Goal: Use online tool/utility: Utilize a website feature to perform a specific function

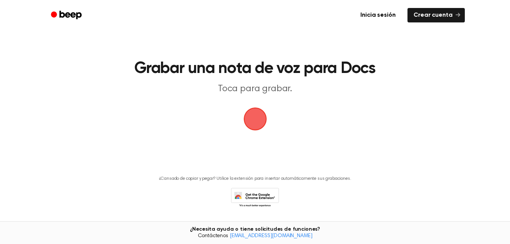
click at [266, 108] on span "button" at bounding box center [254, 118] width 21 height 21
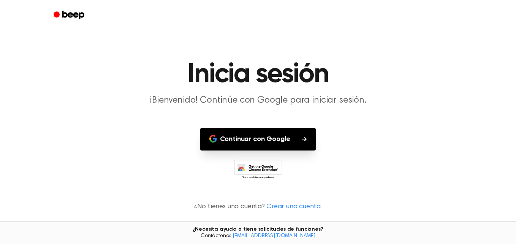
click at [268, 139] on font "Continuar con Google" at bounding box center [255, 139] width 70 height 10
click at [281, 136] on font "Continuar con Google" at bounding box center [255, 139] width 70 height 10
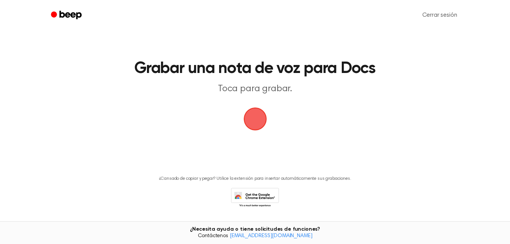
click at [266, 124] on span "button" at bounding box center [254, 118] width 21 height 21
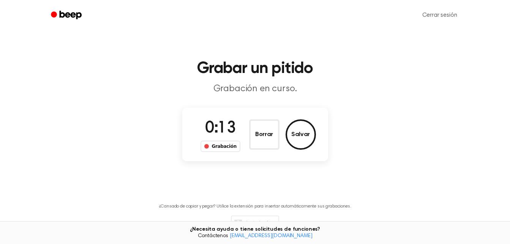
click at [251, 158] on div "0:13 Grabación Borrar Salvar" at bounding box center [255, 134] width 146 height 54
click at [266, 136] on button "Borrar" at bounding box center [264, 134] width 30 height 30
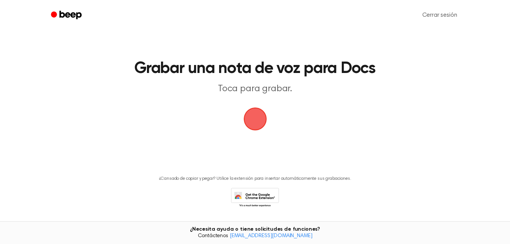
click at [257, 123] on span "button" at bounding box center [254, 118] width 21 height 21
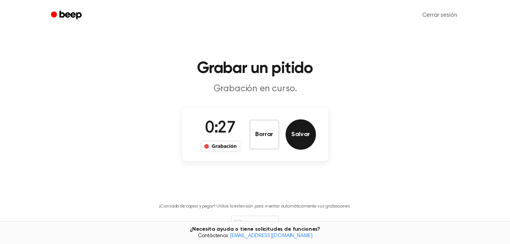
click at [287, 130] on button "Salvar" at bounding box center [300, 134] width 30 height 30
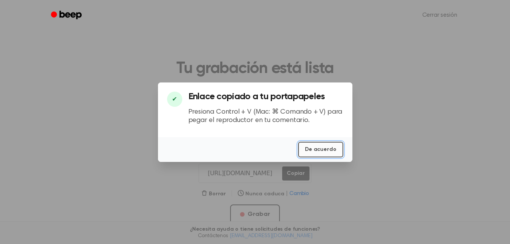
click at [316, 145] on button "De acuerdo" at bounding box center [320, 150] width 45 height 16
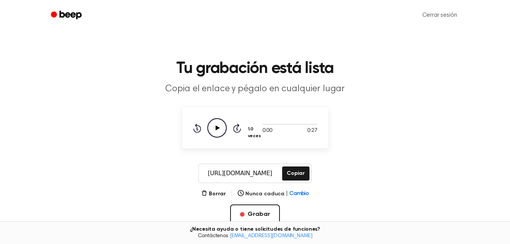
click at [222, 125] on icon "Reproducir audio" at bounding box center [216, 127] width 19 height 19
click at [217, 126] on icon "Pausar audio" at bounding box center [216, 127] width 19 height 19
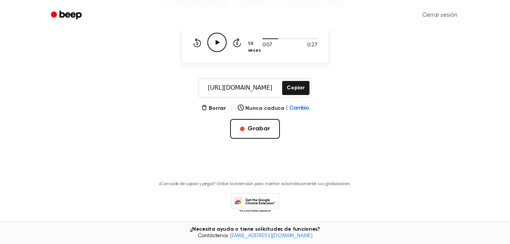
scroll to position [113, 0]
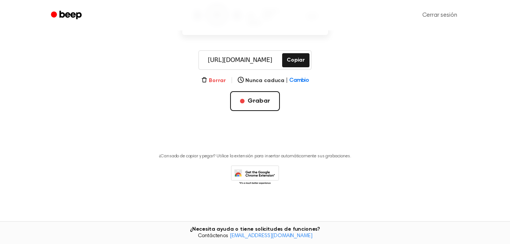
click at [224, 78] on font "Borrar" at bounding box center [217, 80] width 17 height 5
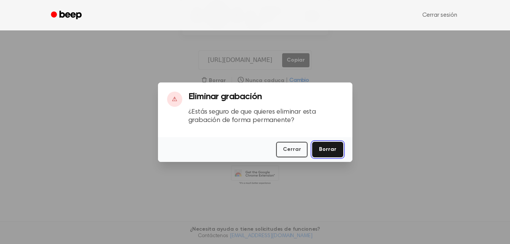
click at [326, 150] on button "Borrar" at bounding box center [327, 150] width 31 height 16
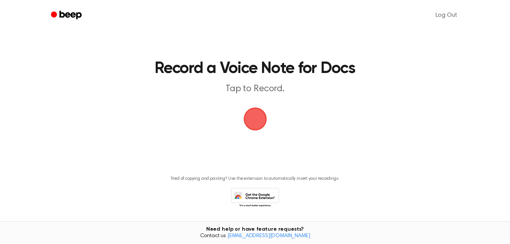
scroll to position [22, 0]
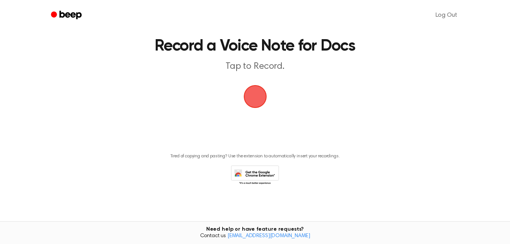
click at [268, 86] on main "Record a Voice Note for Docs Tap to Record. Tired of copying and pasting? Use t…" at bounding box center [255, 93] width 510 height 230
click at [257, 93] on span "button" at bounding box center [255, 96] width 43 height 43
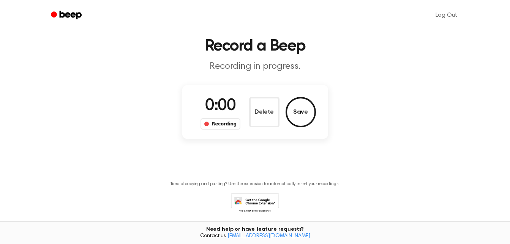
scroll to position [50, 0]
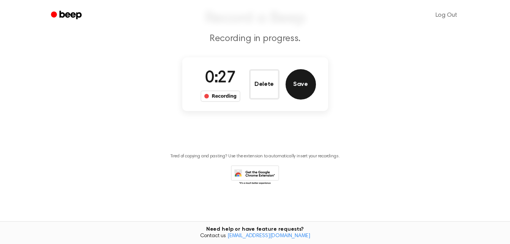
click at [312, 76] on button "Save" at bounding box center [300, 84] width 30 height 30
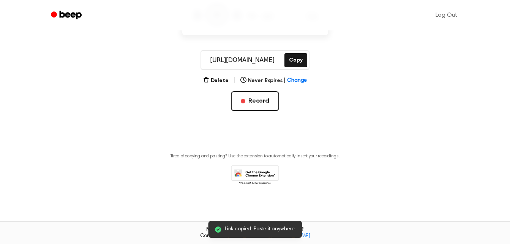
scroll to position [0, 0]
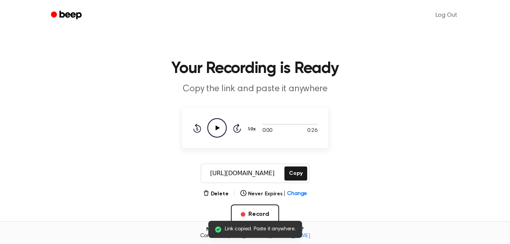
click at [219, 126] on icon "Play Audio" at bounding box center [216, 127] width 19 height 19
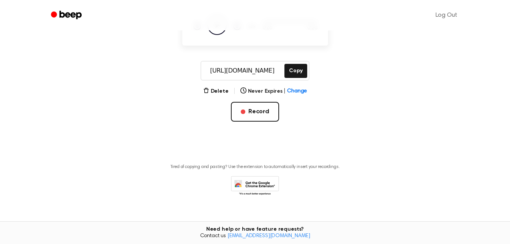
scroll to position [104, 0]
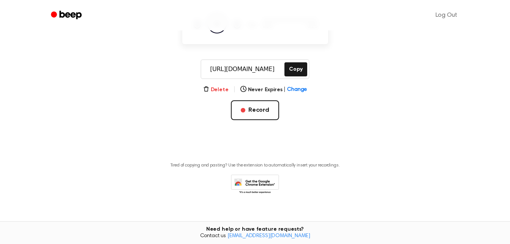
click at [221, 90] on button "Delete" at bounding box center [215, 90] width 25 height 8
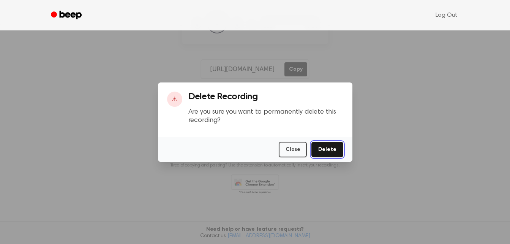
click at [328, 147] on button "Delete" at bounding box center [327, 150] width 32 height 16
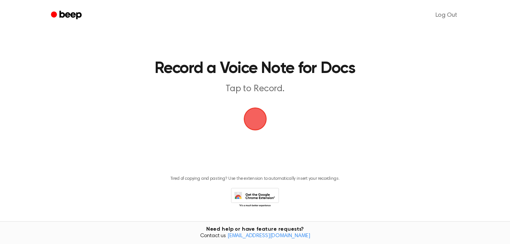
click at [251, 117] on span "button" at bounding box center [255, 119] width 43 height 43
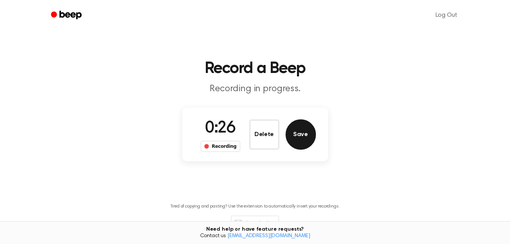
click at [303, 131] on button "Save" at bounding box center [300, 134] width 30 height 30
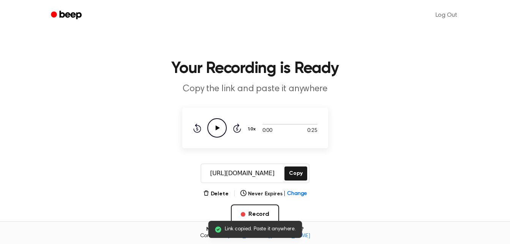
click at [219, 137] on div "0:00 0:25 Your browser does not support the [object Object] element. 1.0x Rewin…" at bounding box center [255, 127] width 146 height 41
click at [221, 130] on icon "Play Audio" at bounding box center [216, 127] width 19 height 19
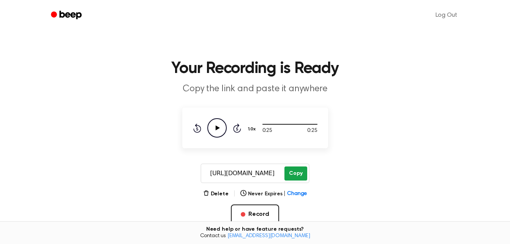
click at [301, 171] on button "Copy" at bounding box center [295, 173] width 22 height 14
